Goal: Transaction & Acquisition: Purchase product/service

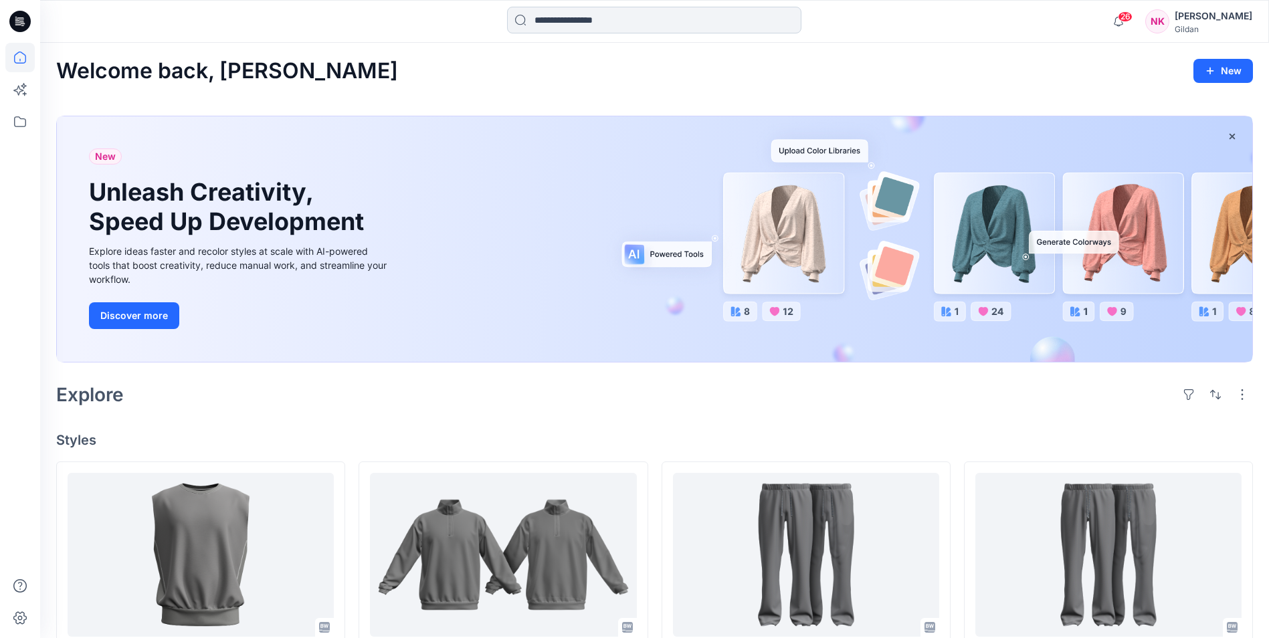
drag, startPoint x: 637, startPoint y: 19, endPoint x: 644, endPoint y: 19, distance: 6.7
click at [637, 19] on input at bounding box center [654, 20] width 294 height 27
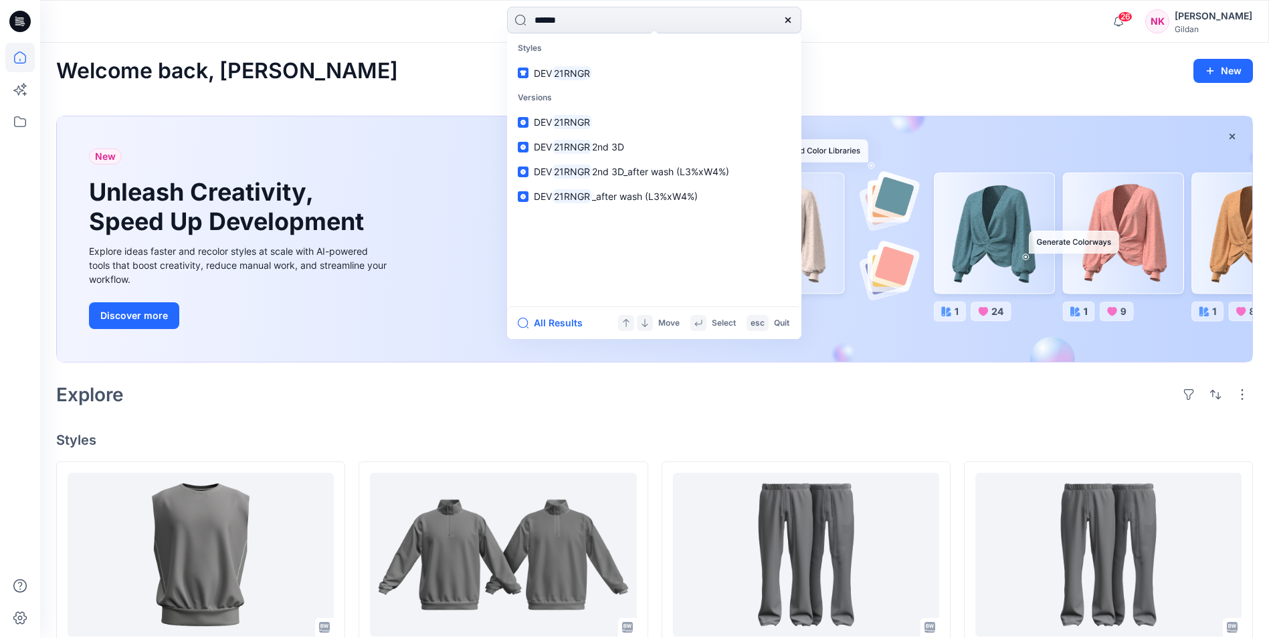
type input "******"
click at [594, 57] on p "Styles" at bounding box center [654, 48] width 289 height 25
click at [586, 74] on mark "21RNGR" at bounding box center [572, 73] width 40 height 15
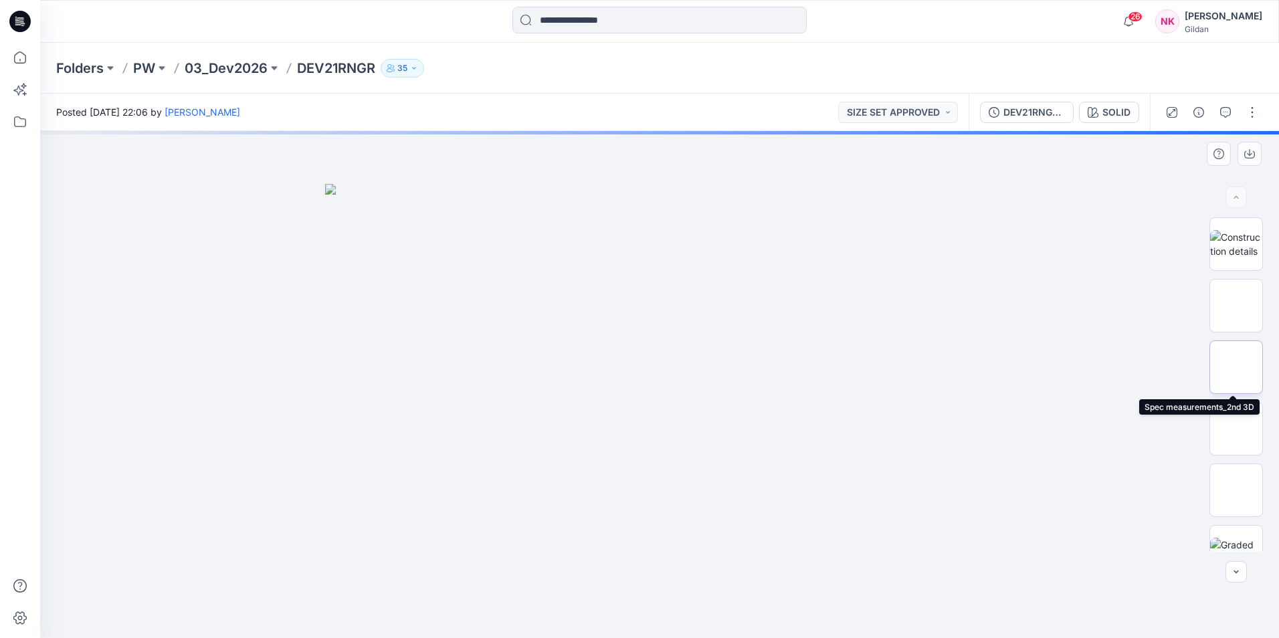
click at [1242, 376] on img at bounding box center [1237, 368] width 52 height 42
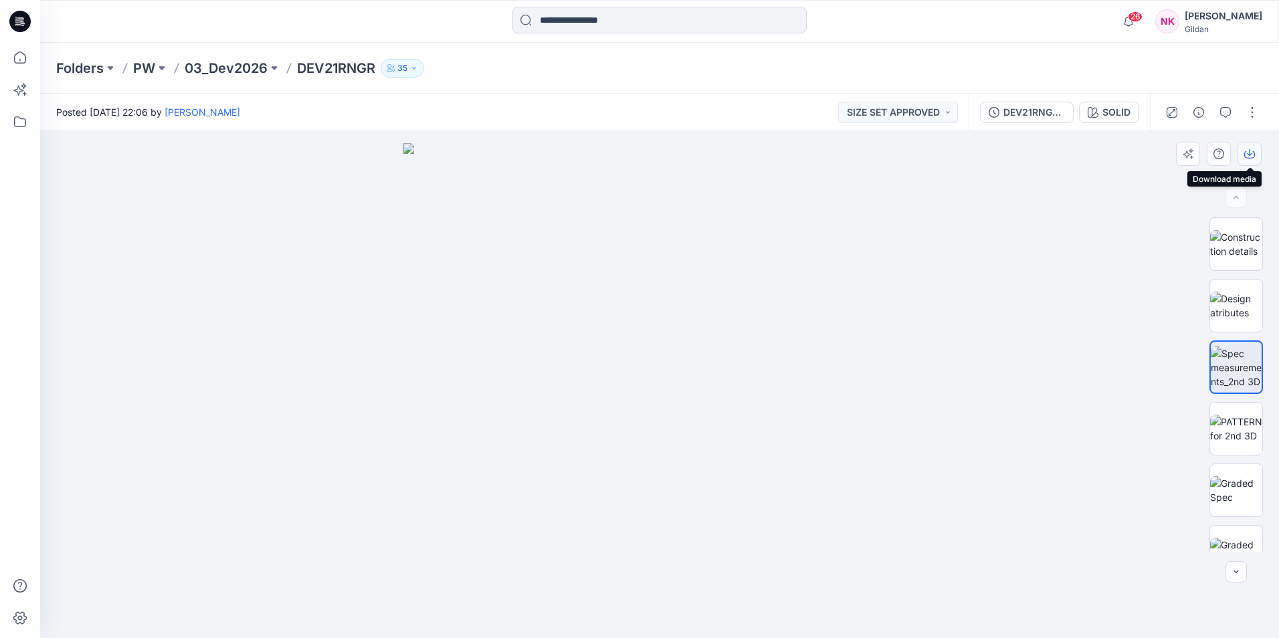
click at [1248, 161] on button "button" at bounding box center [1250, 154] width 24 height 24
click at [1245, 307] on img at bounding box center [1237, 306] width 52 height 28
click at [1250, 147] on button "button" at bounding box center [1250, 154] width 24 height 24
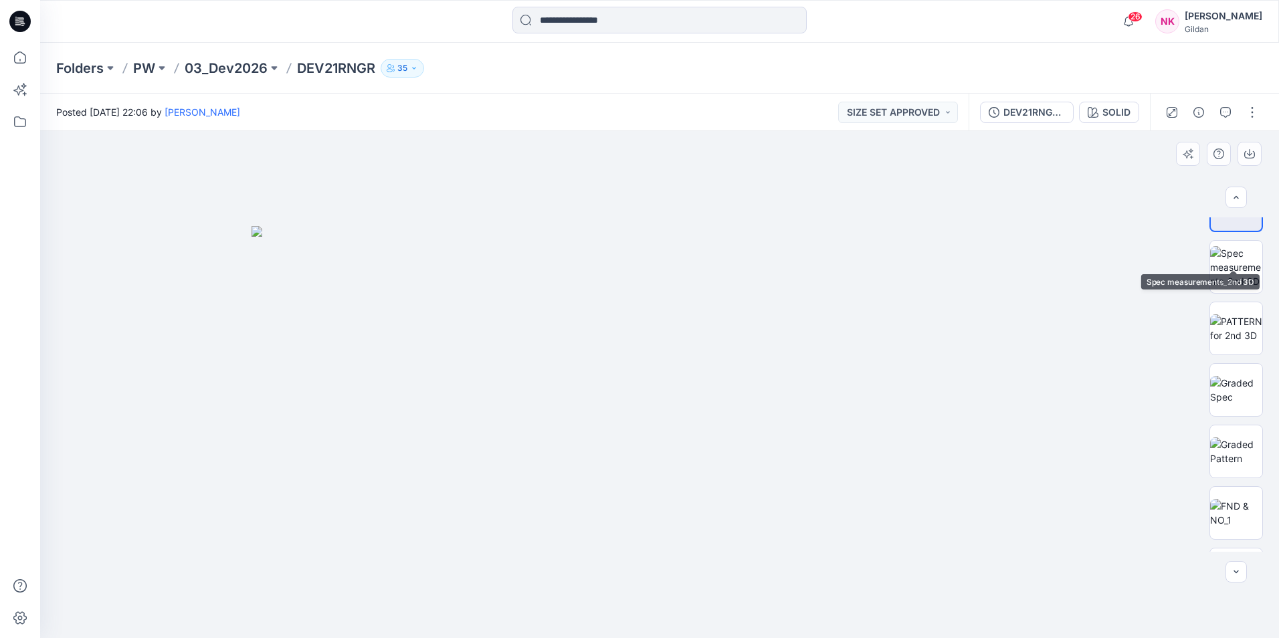
scroll to position [134, 0]
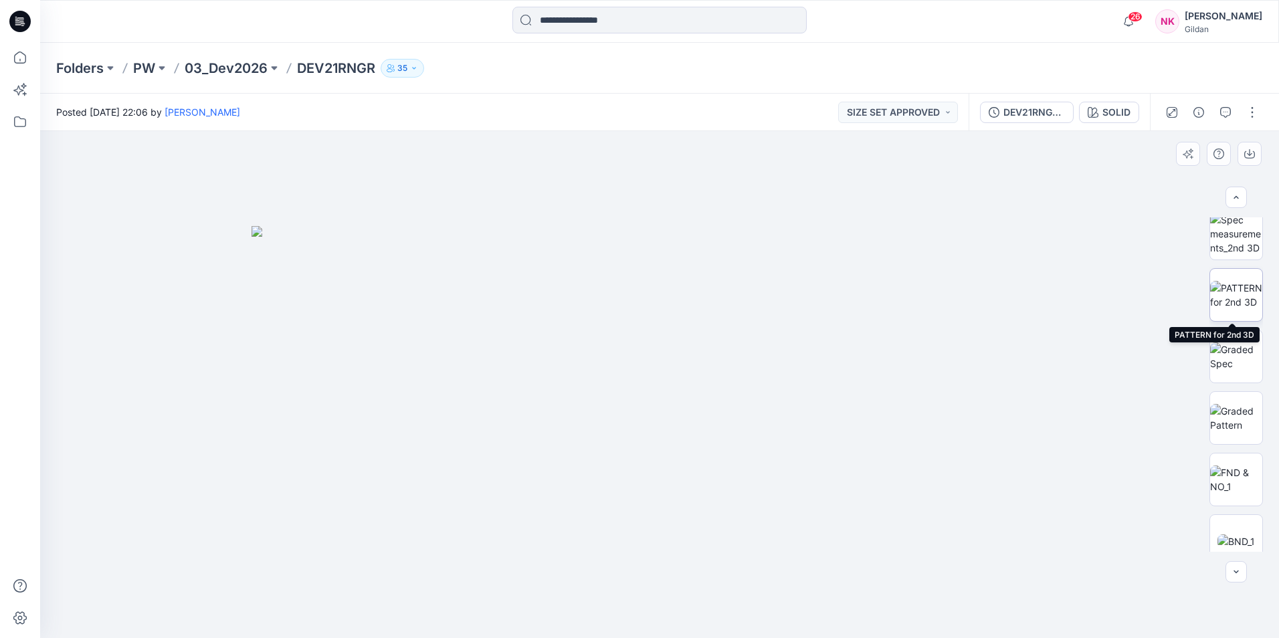
click at [1231, 299] on img at bounding box center [1237, 295] width 52 height 28
click at [1255, 155] on icon "button" at bounding box center [1250, 154] width 11 height 7
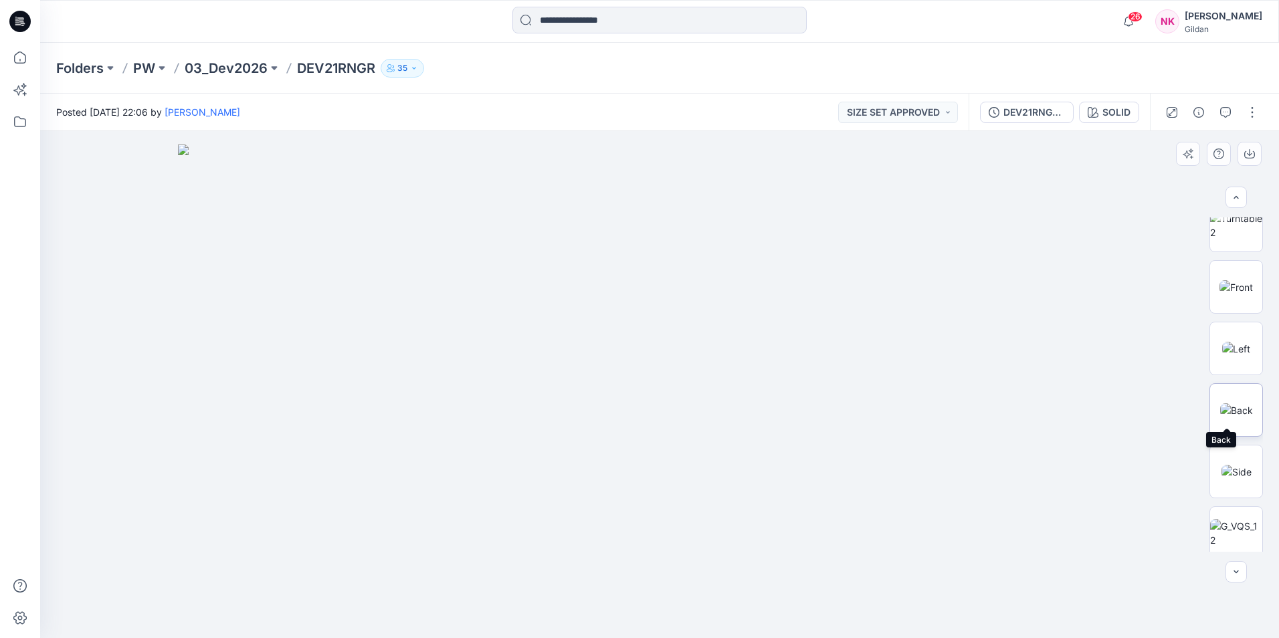
scroll to position [1071, 0]
click at [1236, 412] on img at bounding box center [1237, 405] width 30 height 14
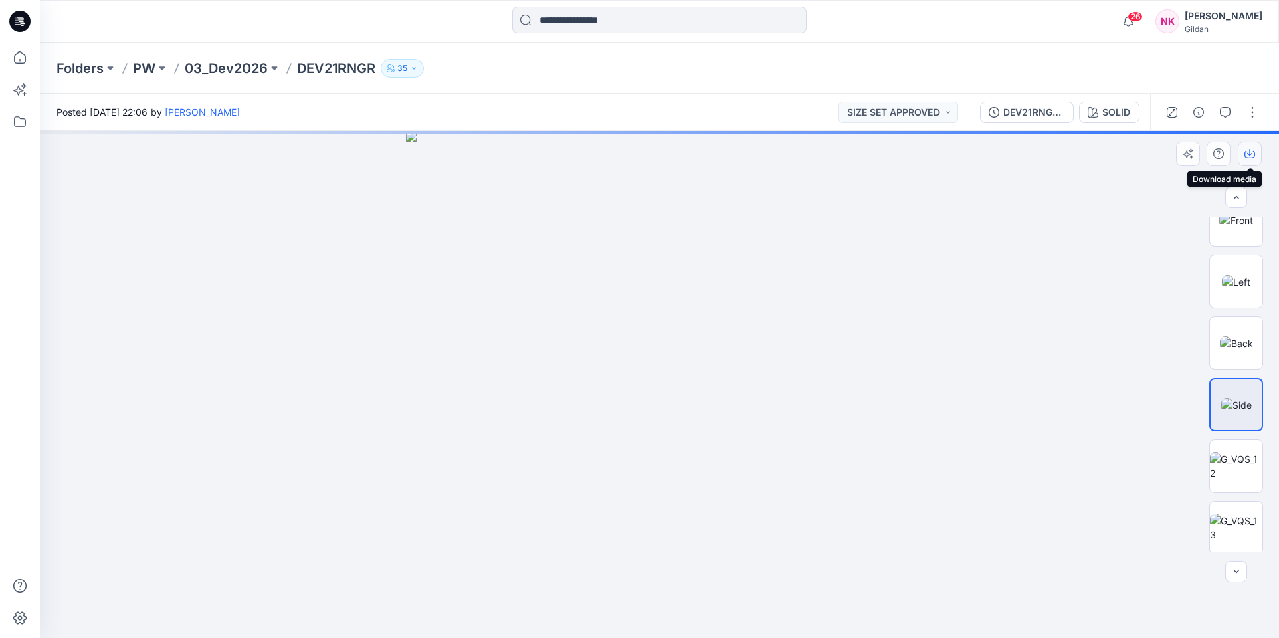
click at [1251, 153] on icon "button" at bounding box center [1250, 154] width 11 height 11
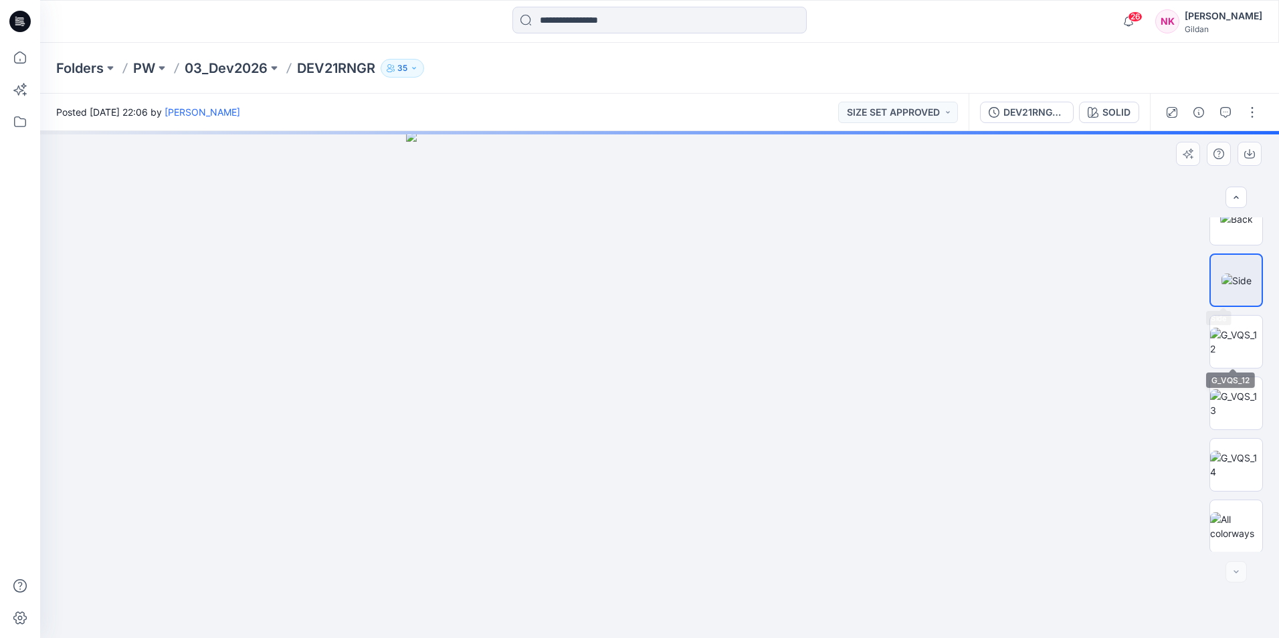
scroll to position [1196, 0]
click at [1215, 407] on img at bounding box center [1237, 402] width 52 height 28
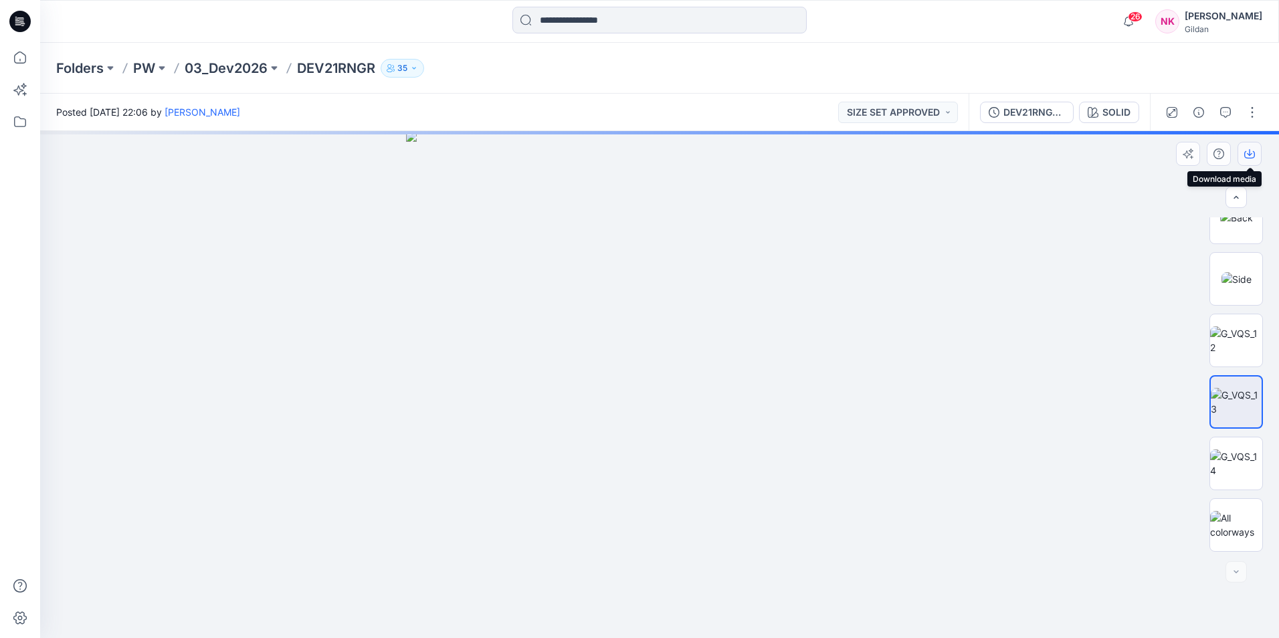
click at [1251, 154] on icon "button" at bounding box center [1249, 152] width 5 height 7
